Goal: Navigation & Orientation: Find specific page/section

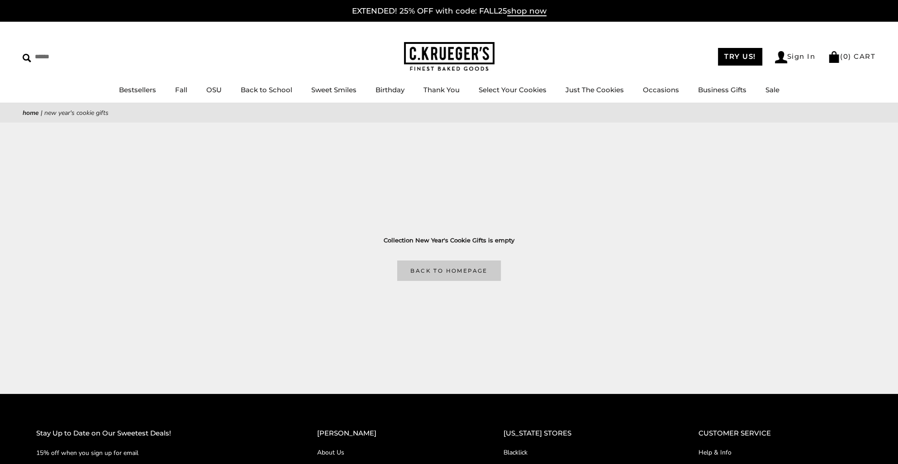
click at [465, 271] on link "Back to homepage" at bounding box center [448, 270] width 103 height 20
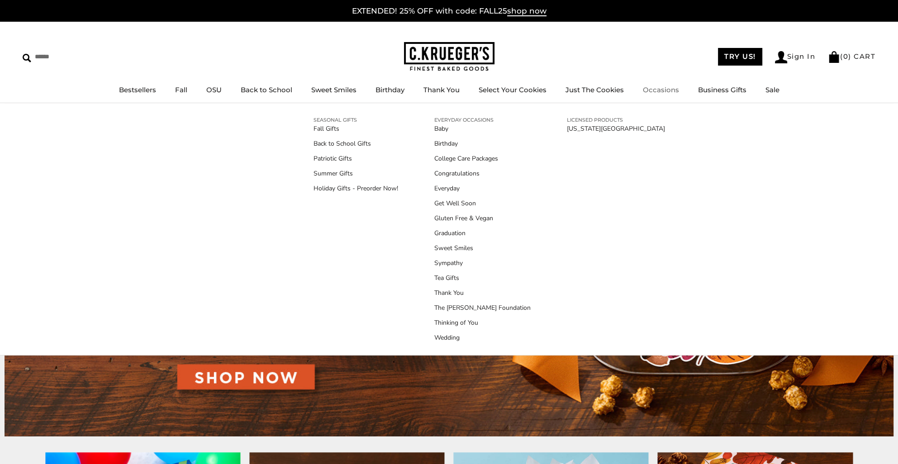
click at [666, 91] on link "Occasions" at bounding box center [661, 89] width 36 height 9
click at [450, 294] on link "Thank You" at bounding box center [482, 292] width 96 height 9
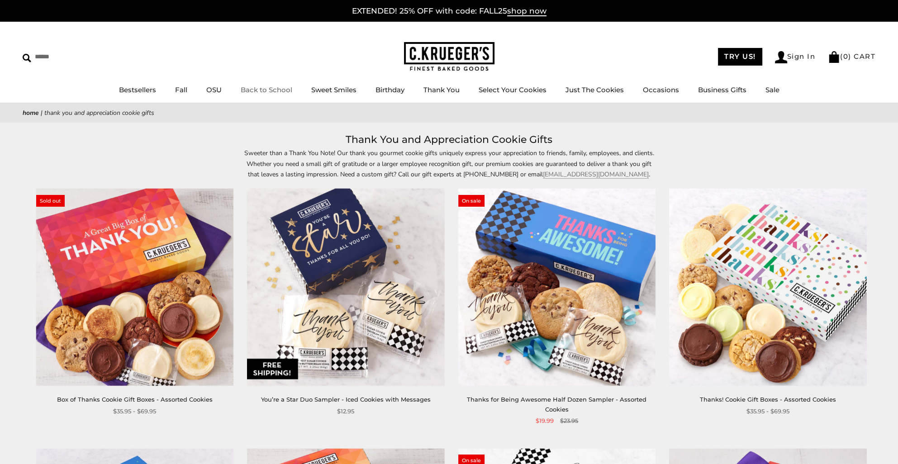
click at [264, 93] on link "Back to School" at bounding box center [267, 89] width 52 height 9
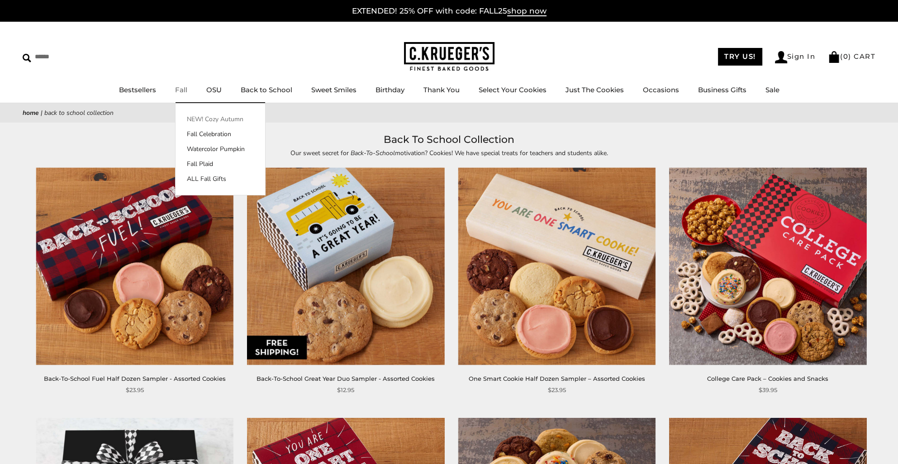
click at [212, 119] on link "NEW! Cozy Autumn" at bounding box center [220, 118] width 90 height 9
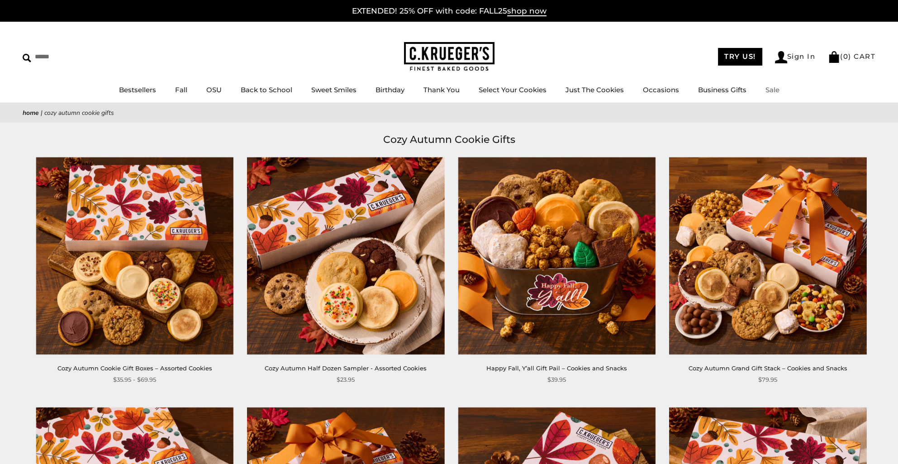
click at [769, 86] on link "Sale" at bounding box center [772, 89] width 14 height 9
